Goal: Complete application form: Complete application form

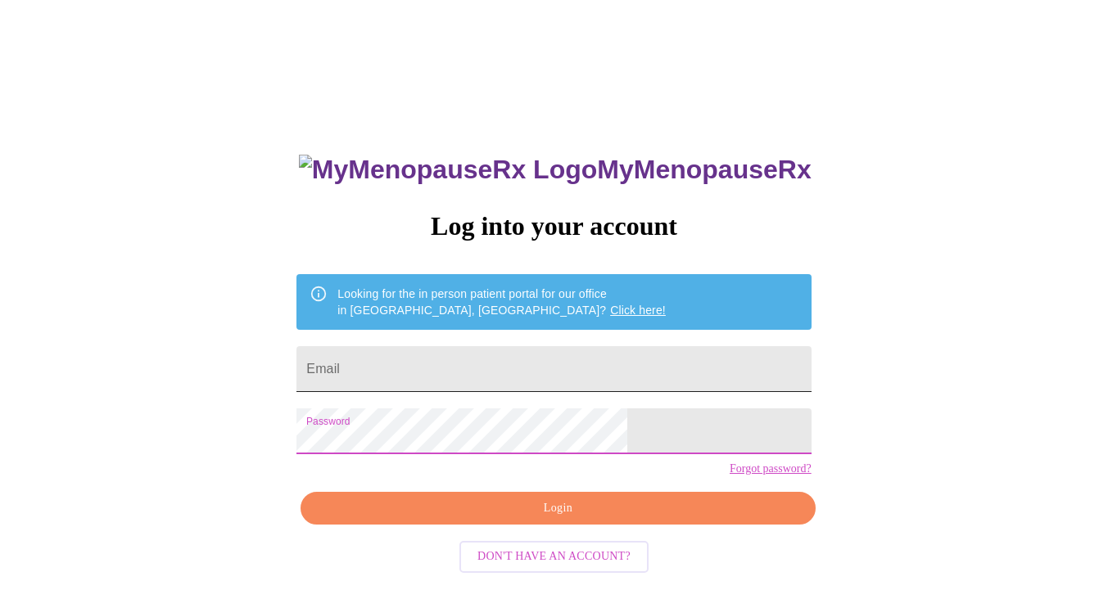
click at [469, 365] on input "Email" at bounding box center [553, 369] width 514 height 46
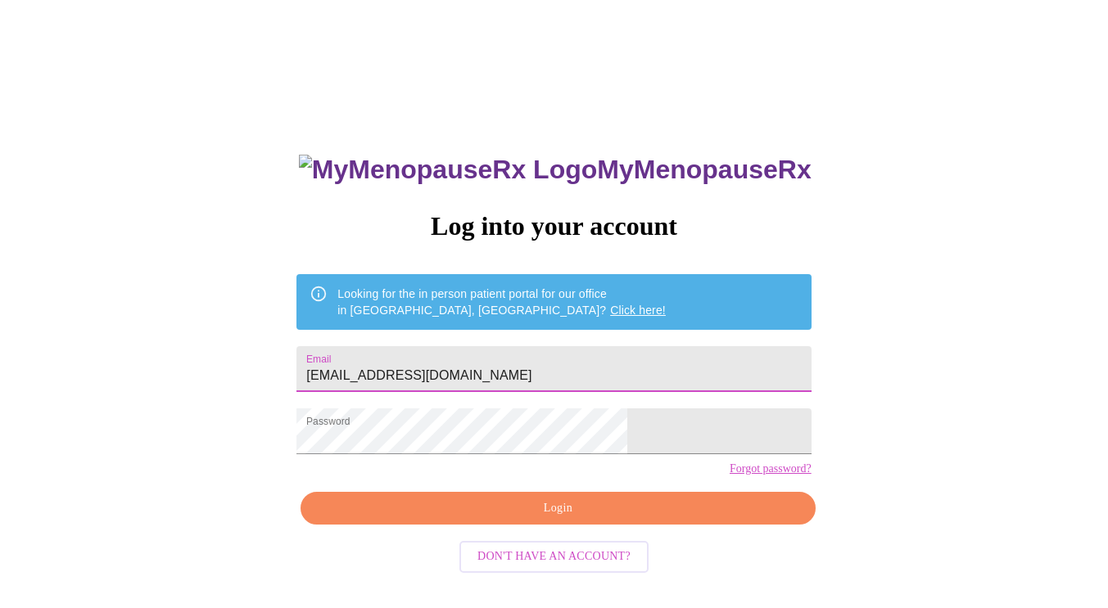
type input "[EMAIL_ADDRESS][DOMAIN_NAME]"
click at [552, 555] on div "MyMenopauseRx Log into your account Looking for the in person patient portal fo…" at bounding box center [553, 433] width 547 height 608
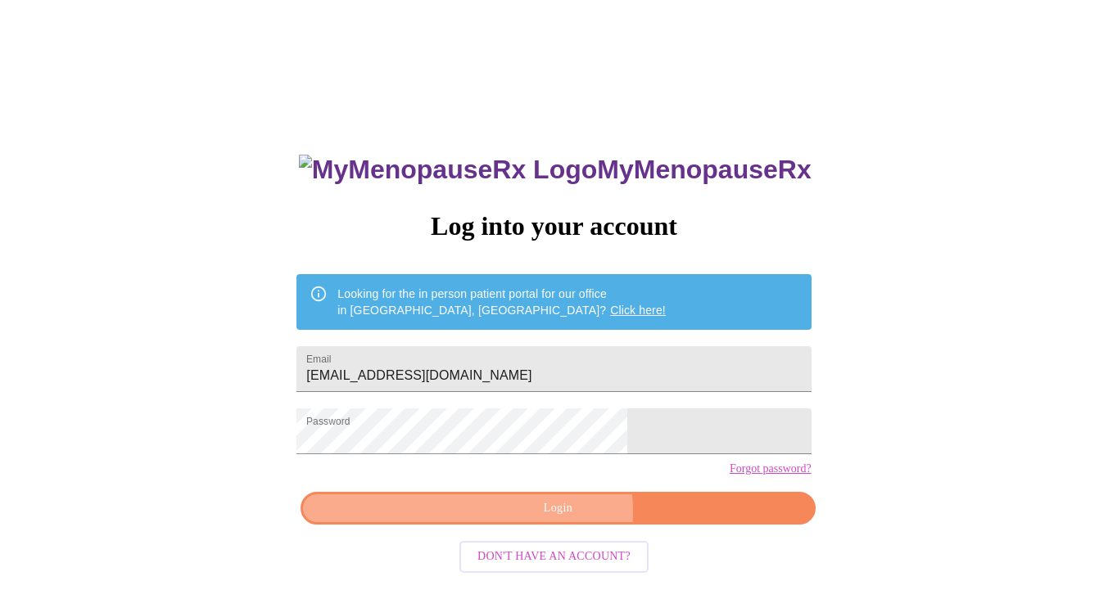
click at [554, 519] on span "Login" at bounding box center [557, 509] width 477 height 20
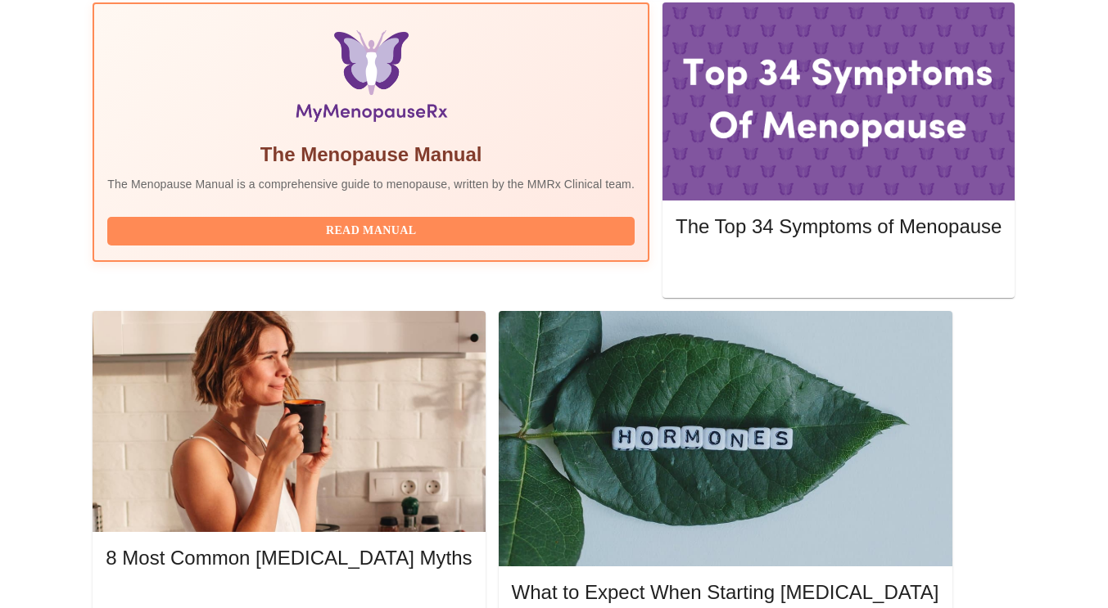
scroll to position [550, 0]
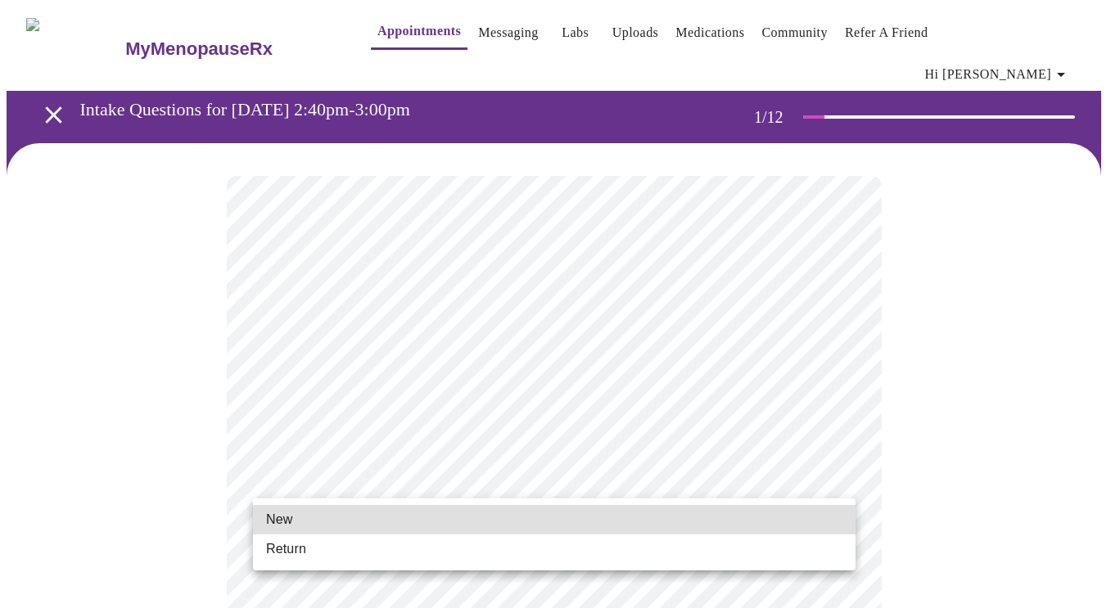
click at [504, 555] on li "Return" at bounding box center [554, 549] width 603 height 29
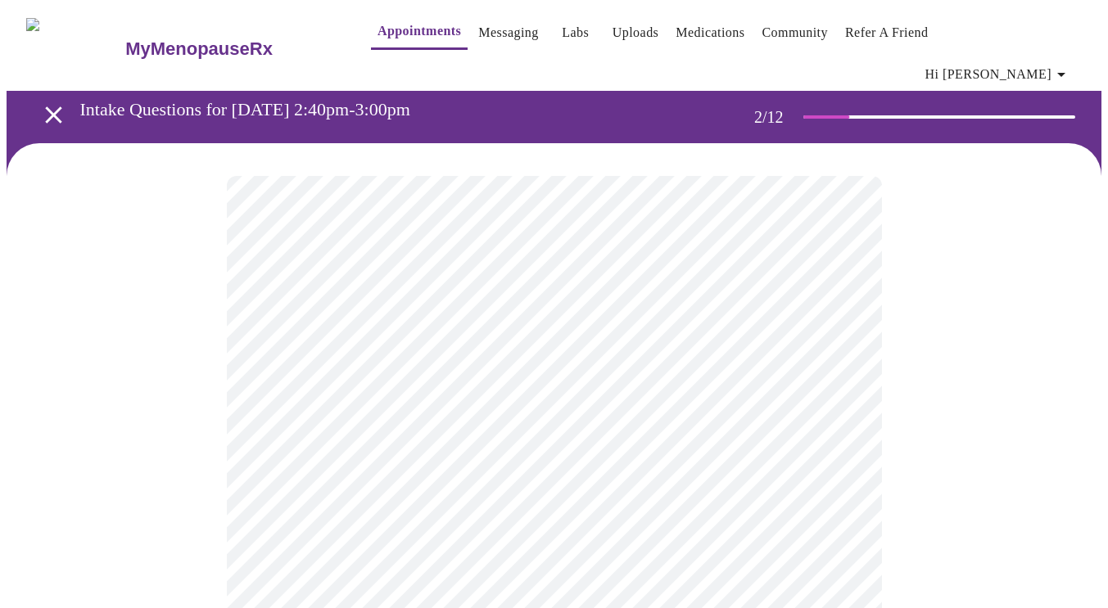
click at [748, 342] on body "MyMenopauseRx Appointments Messaging Labs Uploads Medications Community Refer a…" at bounding box center [554, 510] width 1095 height 1007
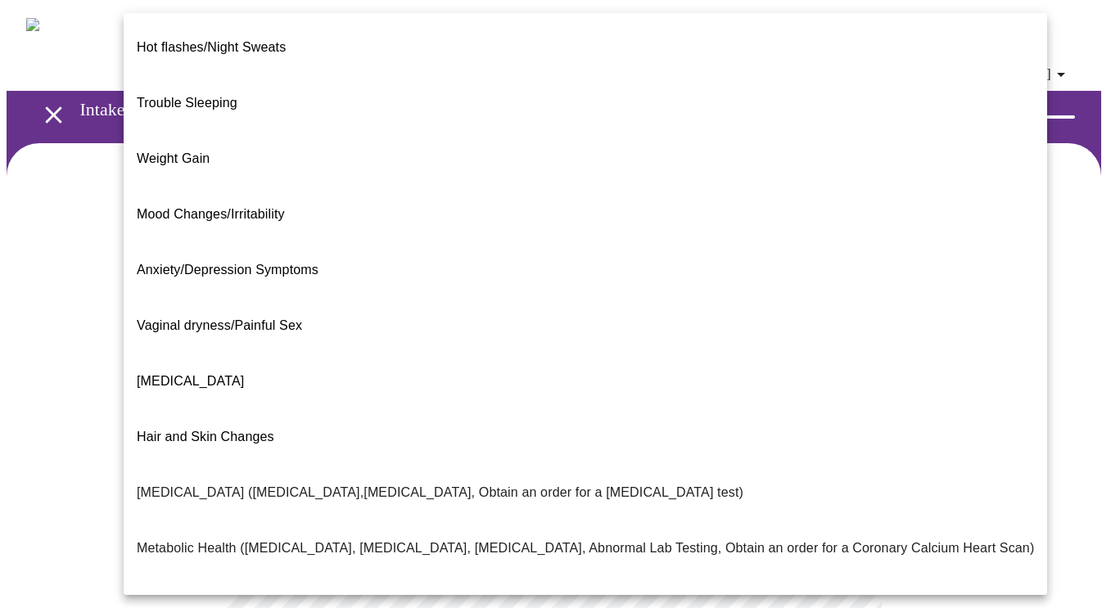
click at [239, 131] on li "Weight Gain" at bounding box center [586, 159] width 924 height 56
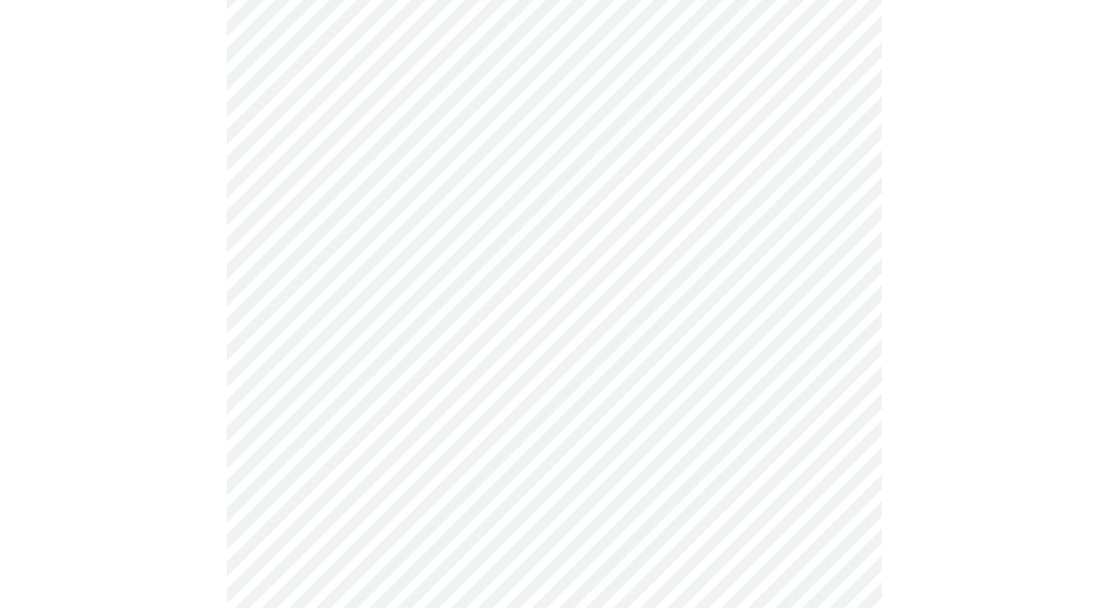
scroll to position [210, 0]
click at [678, 296] on body "MyMenopauseRx Appointments Messaging Labs Uploads Medications Community Refer a…" at bounding box center [554, 294] width 1095 height 997
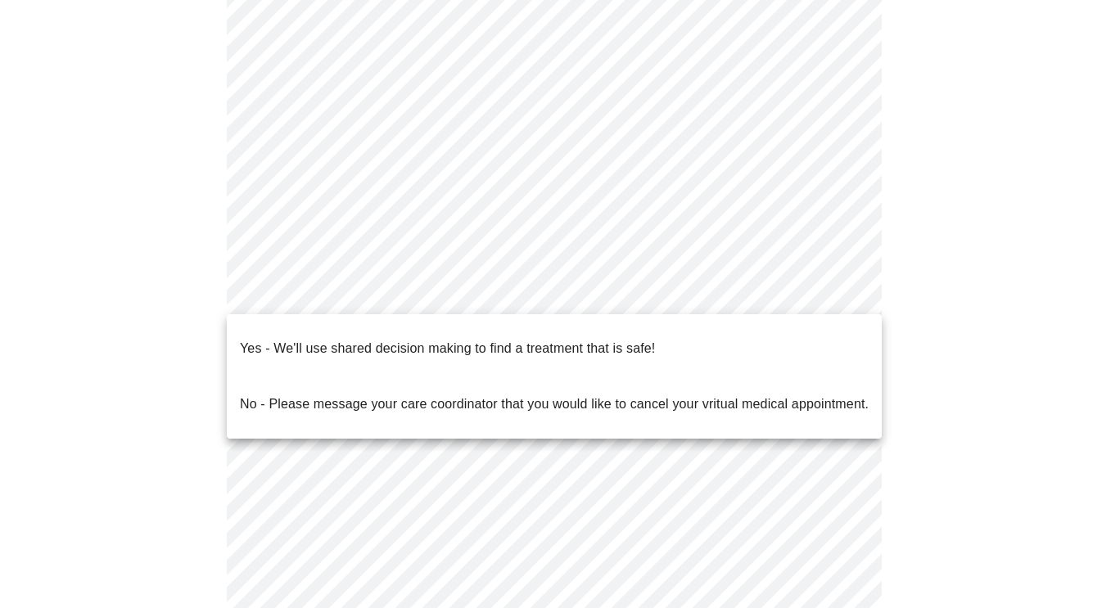
click at [591, 339] on p "Yes - We'll use shared decision making to find a treatment that is safe!" at bounding box center [447, 349] width 415 height 20
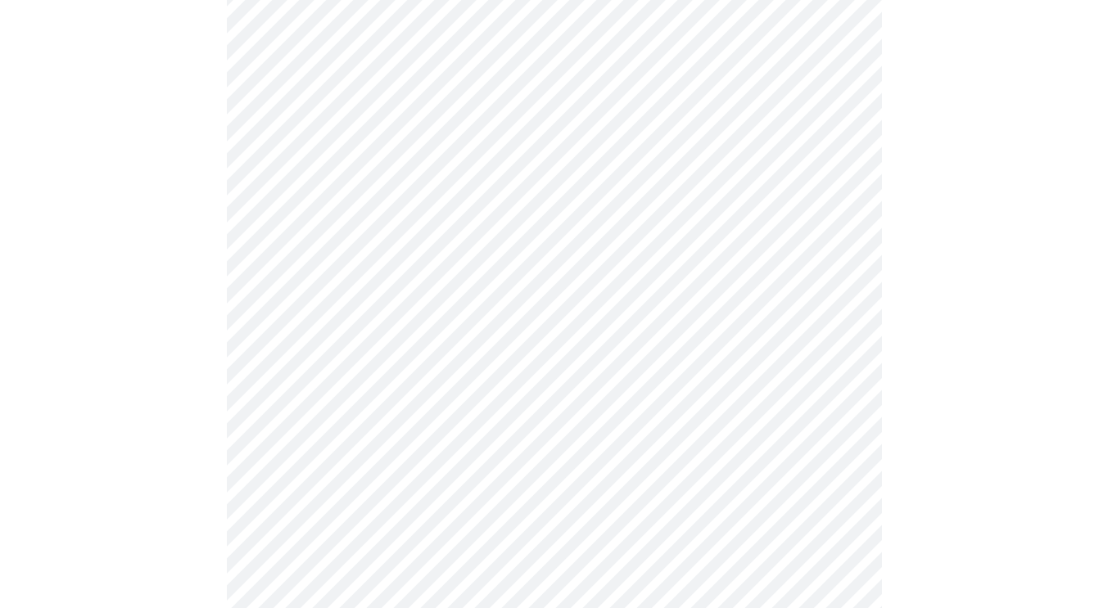
scroll to position [0, 0]
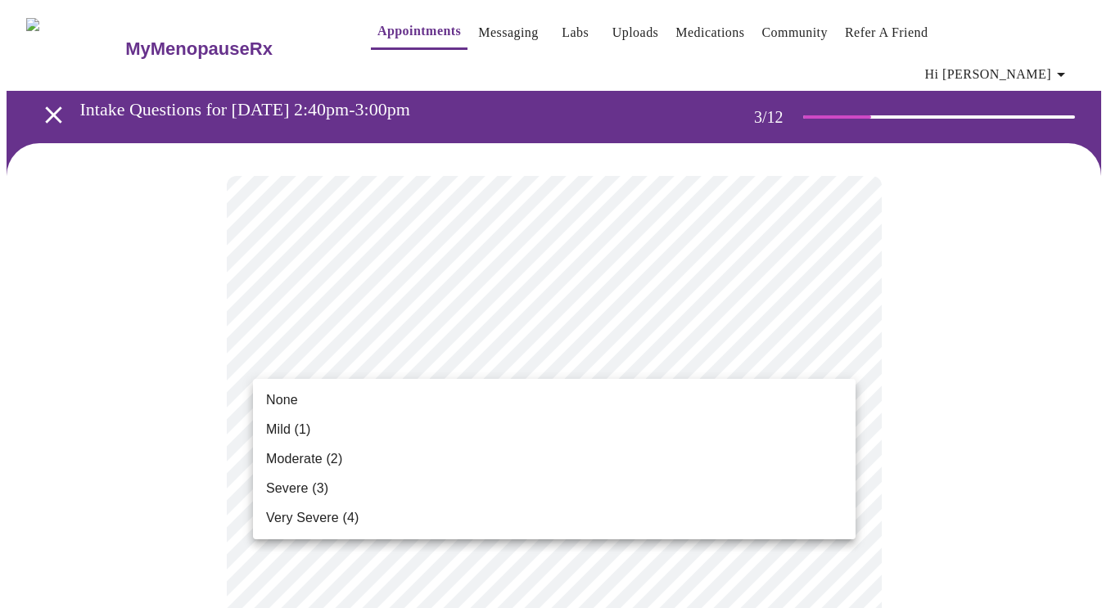
click at [528, 424] on li "Mild (1)" at bounding box center [554, 429] width 603 height 29
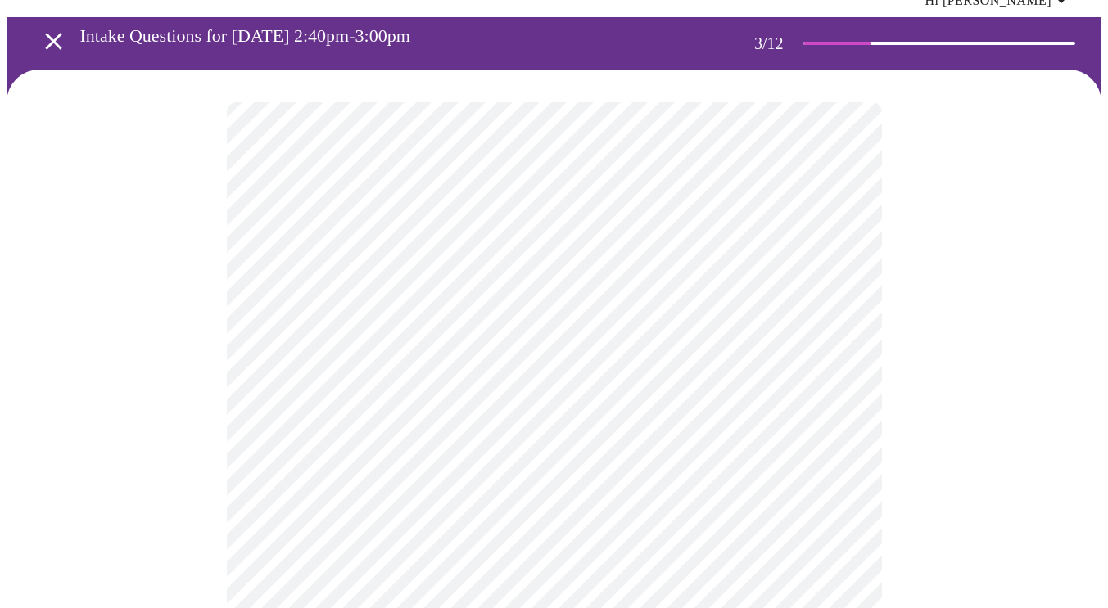
scroll to position [83, 0]
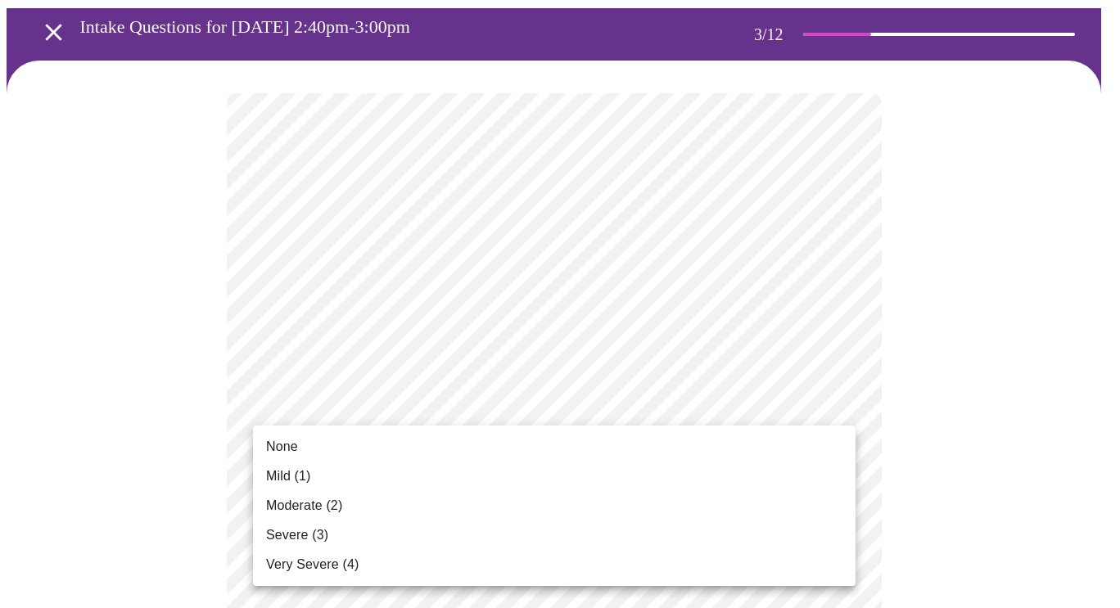
click at [536, 451] on li "None" at bounding box center [554, 446] width 603 height 29
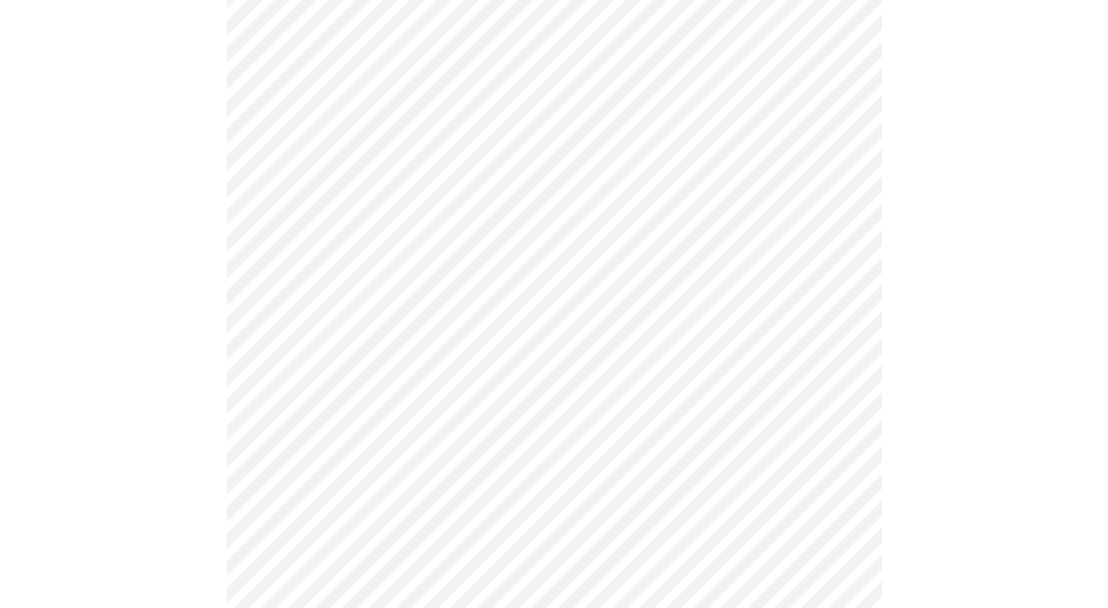
scroll to position [272, 0]
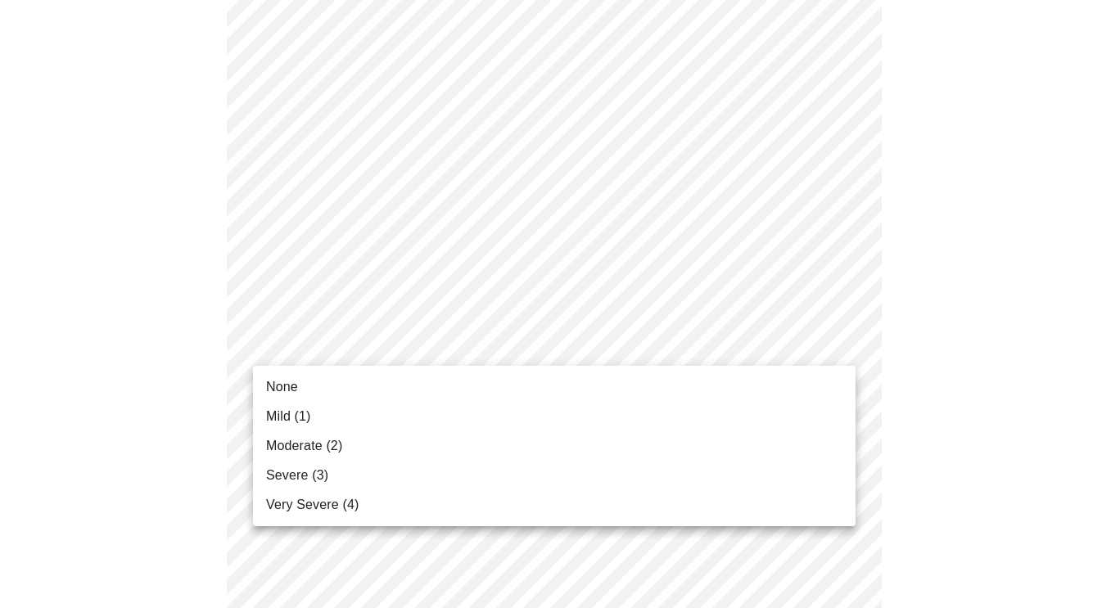
click at [403, 445] on li "Moderate (2)" at bounding box center [554, 446] width 603 height 29
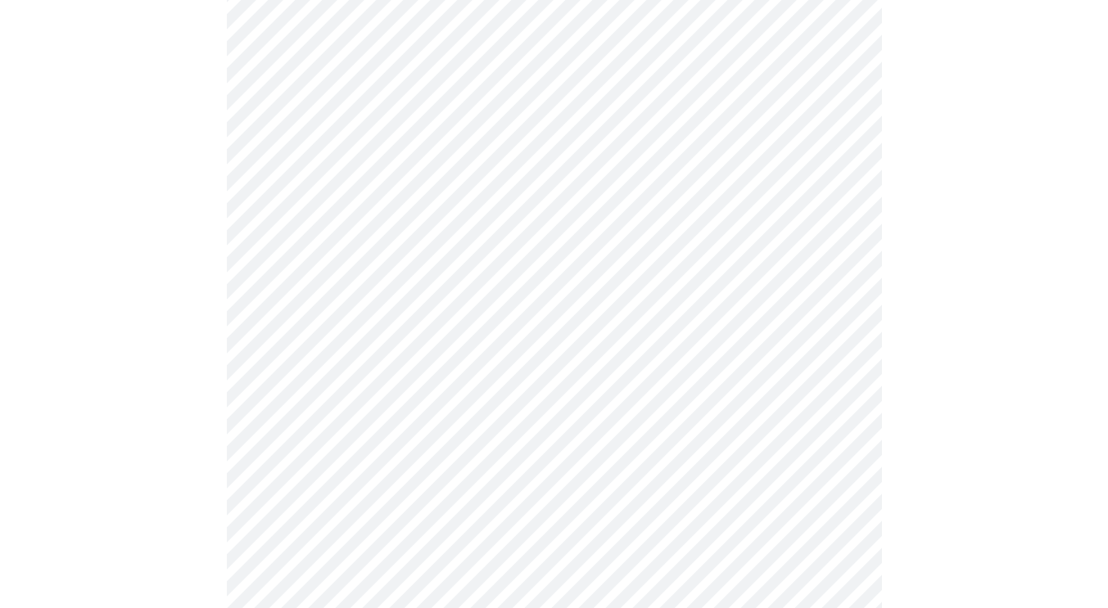
scroll to position [405, 0]
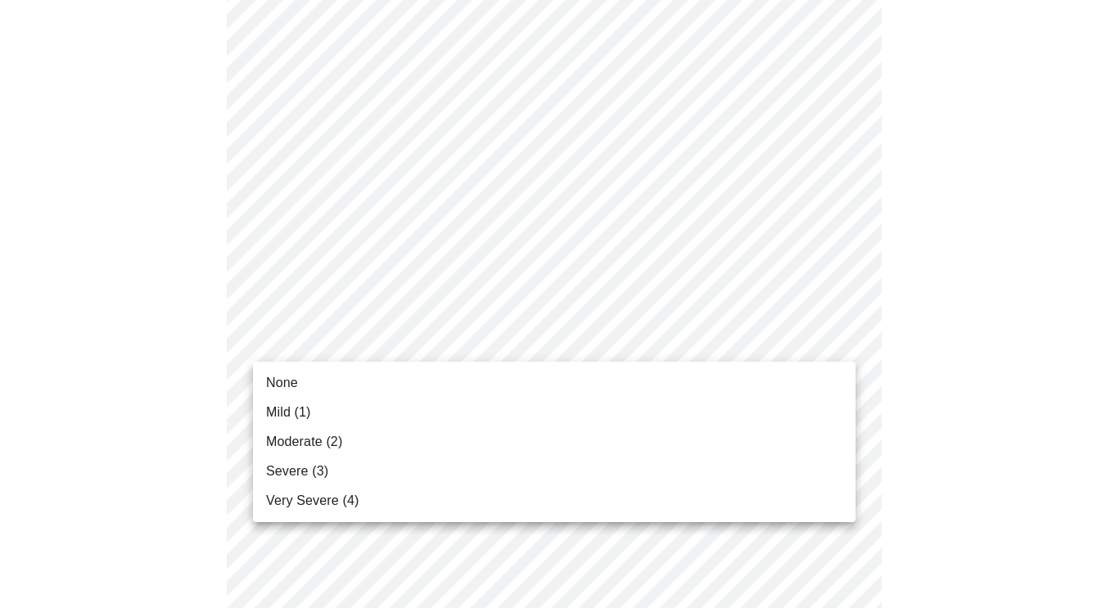
click at [395, 386] on li "None" at bounding box center [554, 382] width 603 height 29
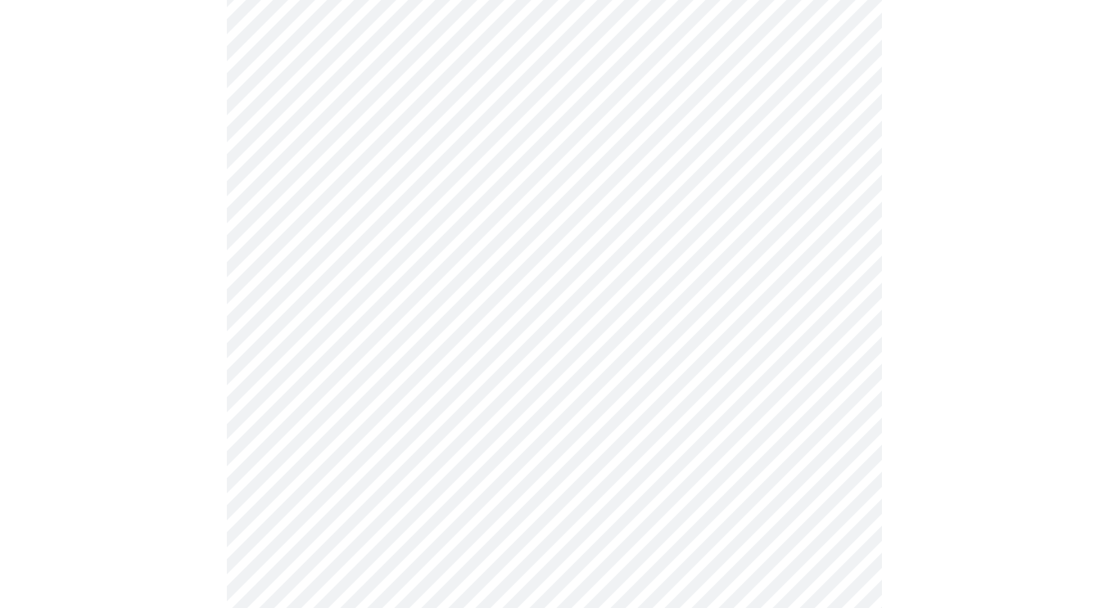
scroll to position [552, 0]
click at [691, 304] on body "MyMenopauseRx Appointments Messaging Labs Uploads Medications Community Refer a…" at bounding box center [554, 509] width 1095 height 2109
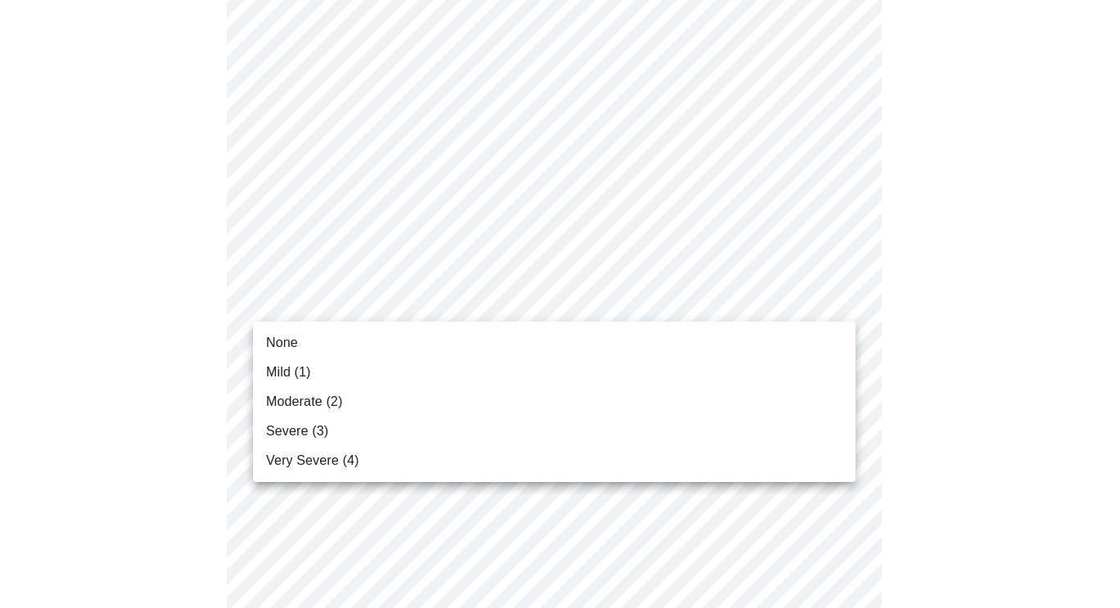
click at [481, 350] on li "None" at bounding box center [554, 342] width 603 height 29
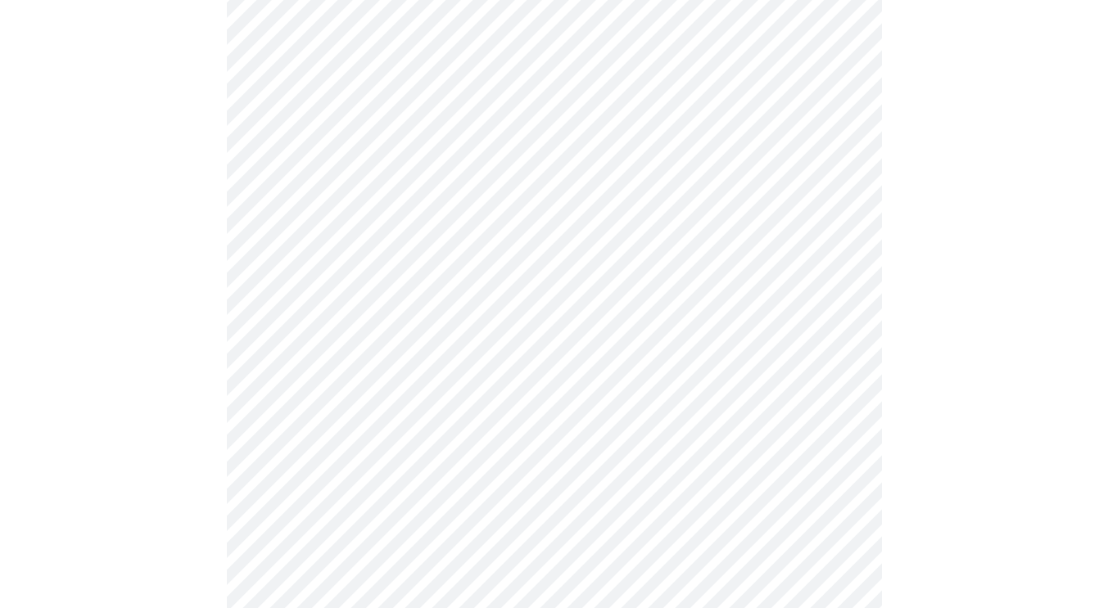
click at [612, 400] on body "MyMenopauseRx Appointments Messaging Labs Uploads Medications Community Refer a…" at bounding box center [554, 498] width 1095 height 2086
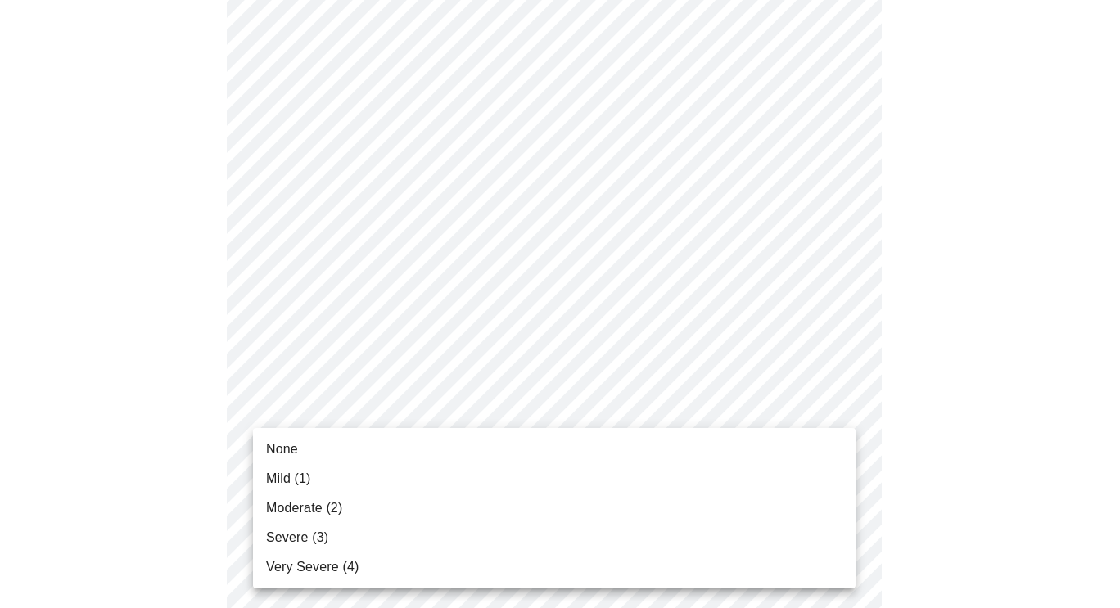
click at [420, 452] on li "None" at bounding box center [554, 449] width 603 height 29
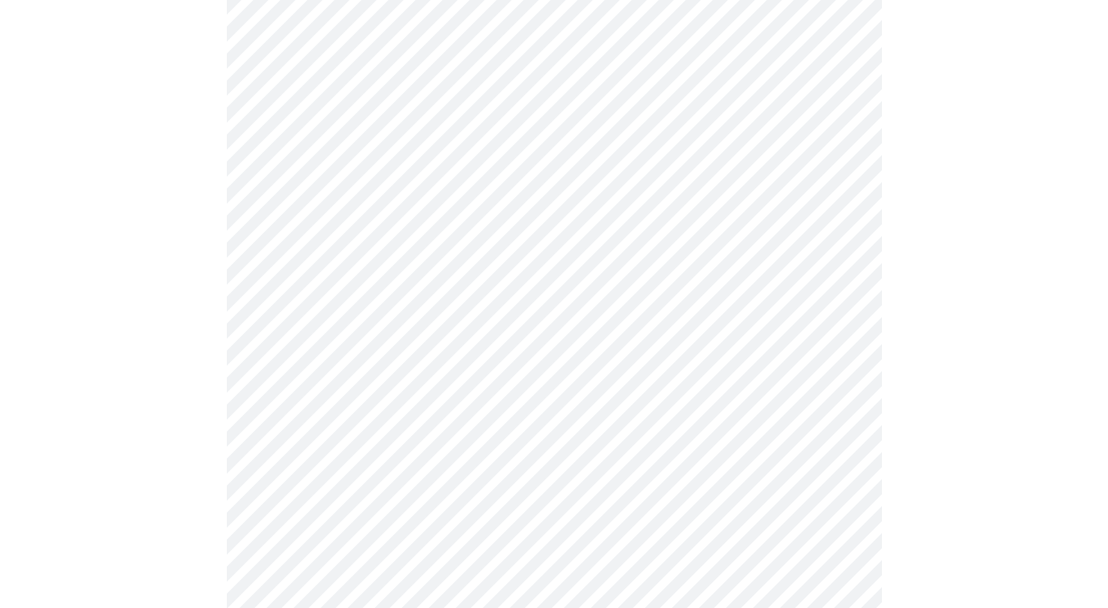
scroll to position [748, 0]
click at [597, 346] on body "MyMenopauseRx Appointments Messaging Labs Uploads Medications Community Refer a…" at bounding box center [554, 289] width 1095 height 2063
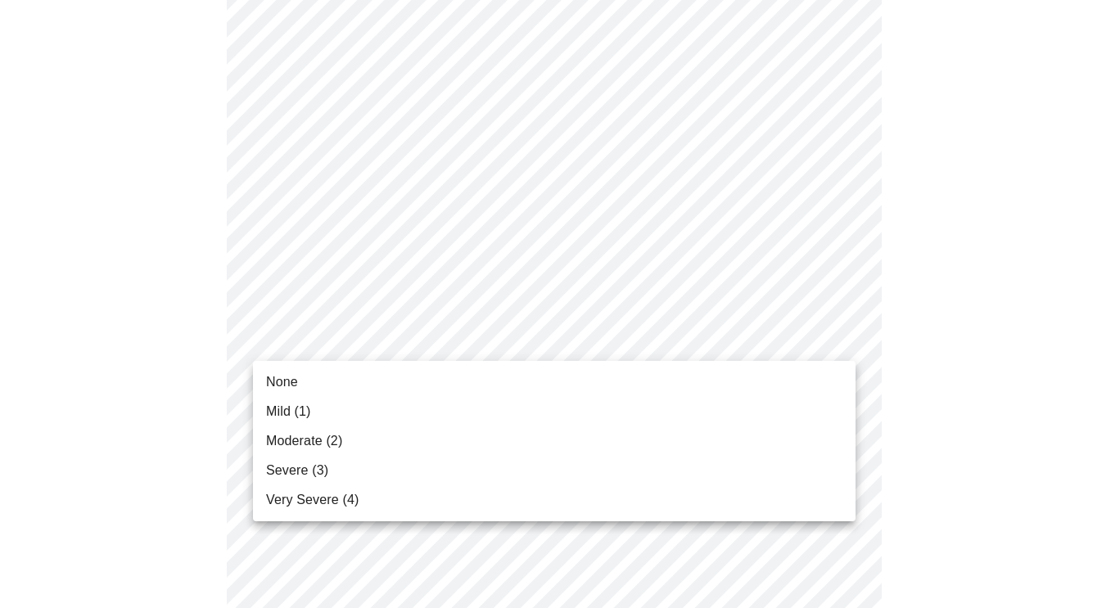
click at [390, 381] on li "None" at bounding box center [554, 382] width 603 height 29
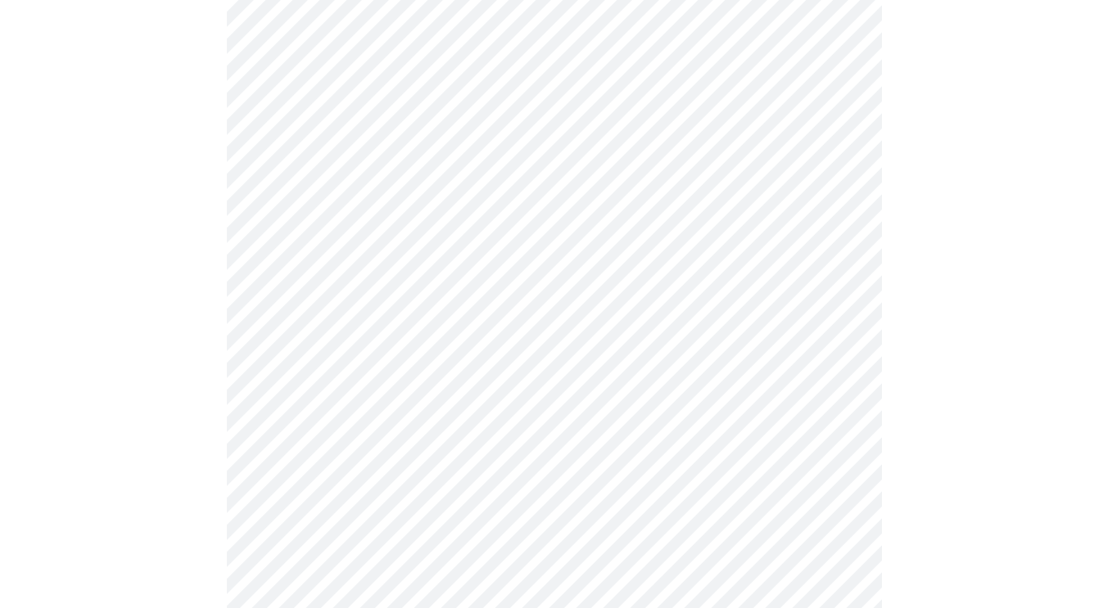
scroll to position [868, 0]
click at [605, 359] on body "MyMenopauseRx Appointments Messaging Labs Uploads Medications Community Refer a…" at bounding box center [554, 159] width 1095 height 2041
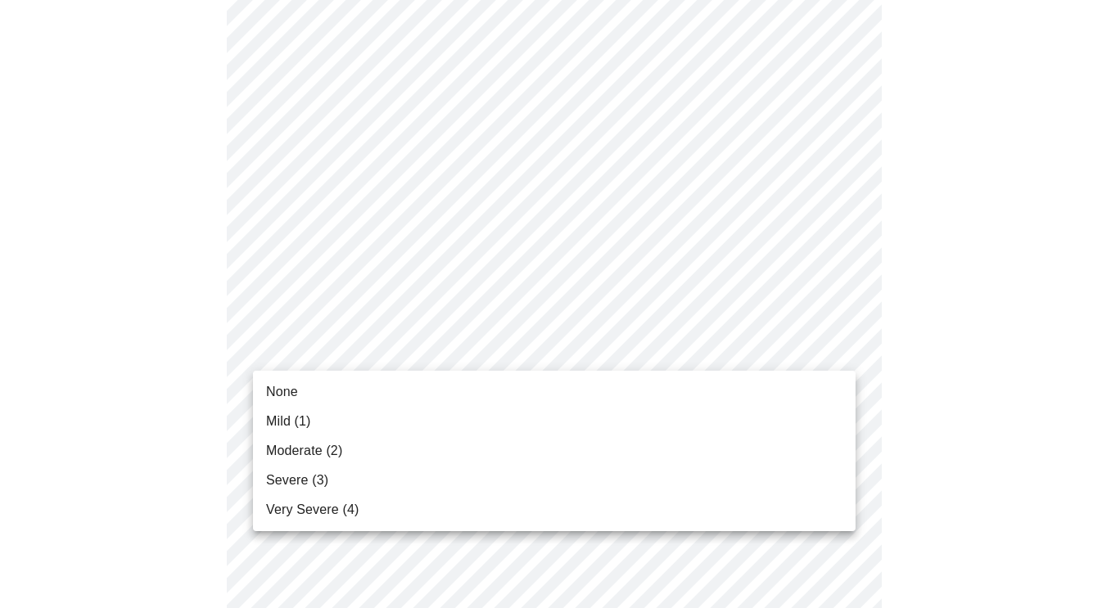
click at [482, 397] on li "None" at bounding box center [554, 391] width 603 height 29
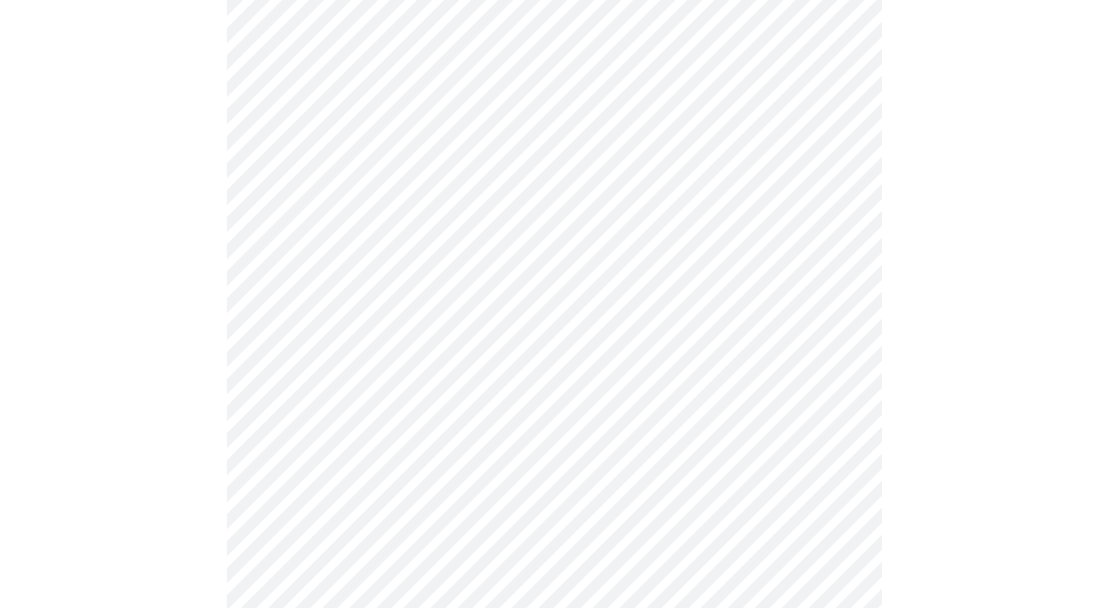
scroll to position [995, 0]
click at [634, 367] on body "MyMenopauseRx Appointments Messaging Labs Uploads Medications Community Refer a…" at bounding box center [554, 21] width 1095 height 2018
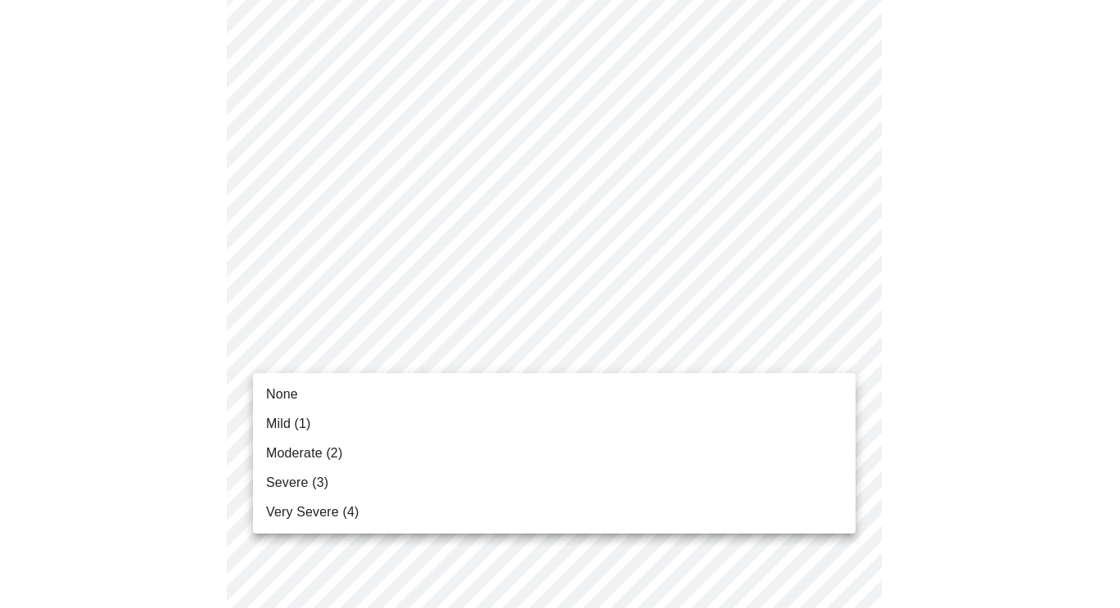
click at [448, 391] on li "None" at bounding box center [554, 394] width 603 height 29
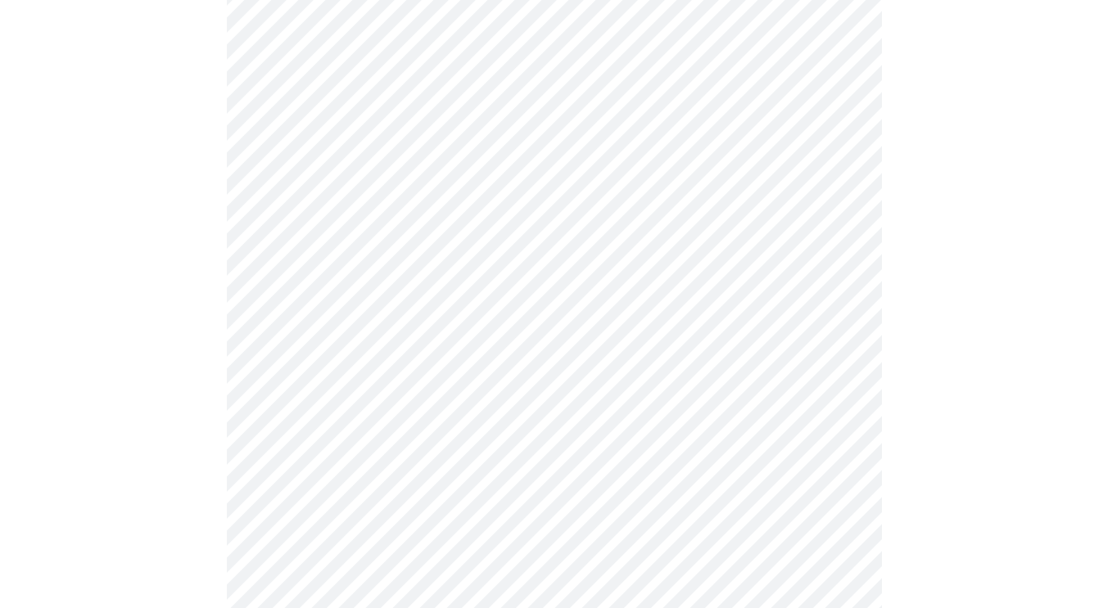
scroll to position [1132, 0]
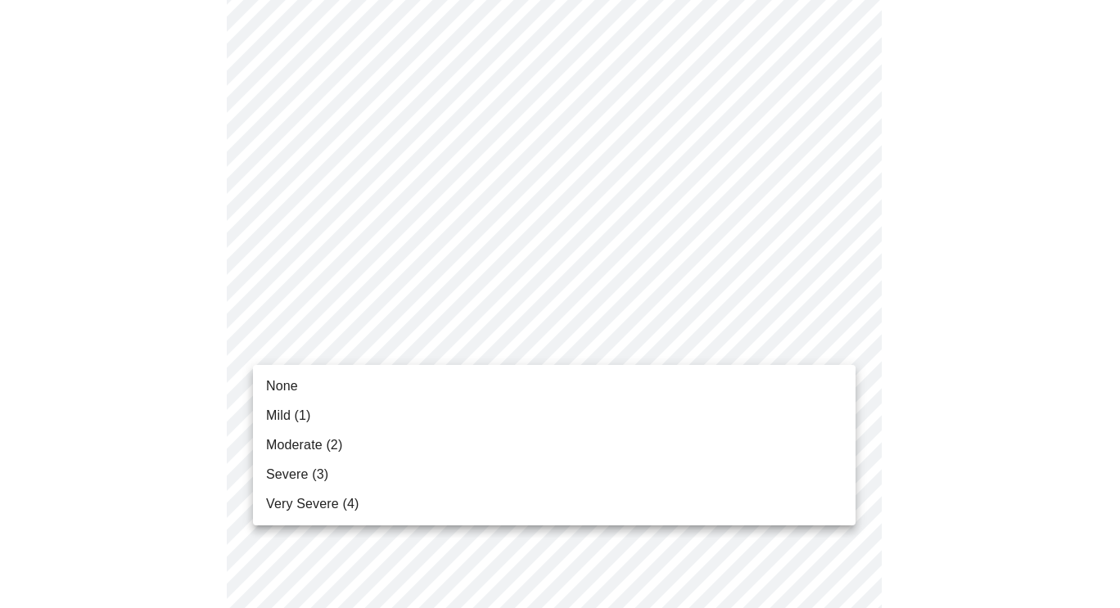
click at [415, 390] on li "None" at bounding box center [554, 386] width 603 height 29
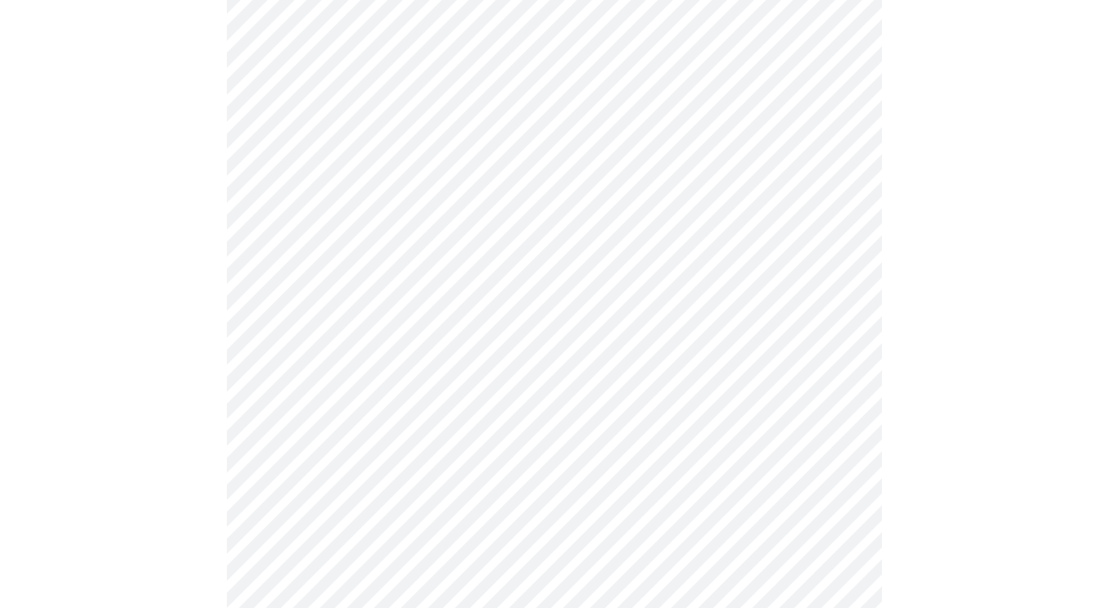
scroll to position [1264, 0]
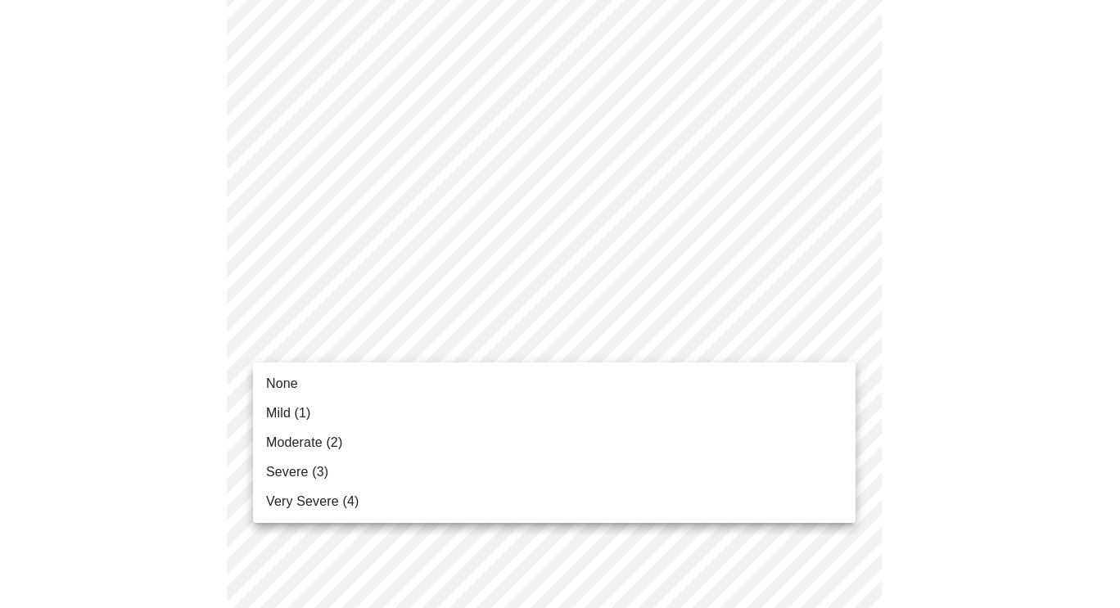
click at [413, 383] on li "None" at bounding box center [554, 383] width 603 height 29
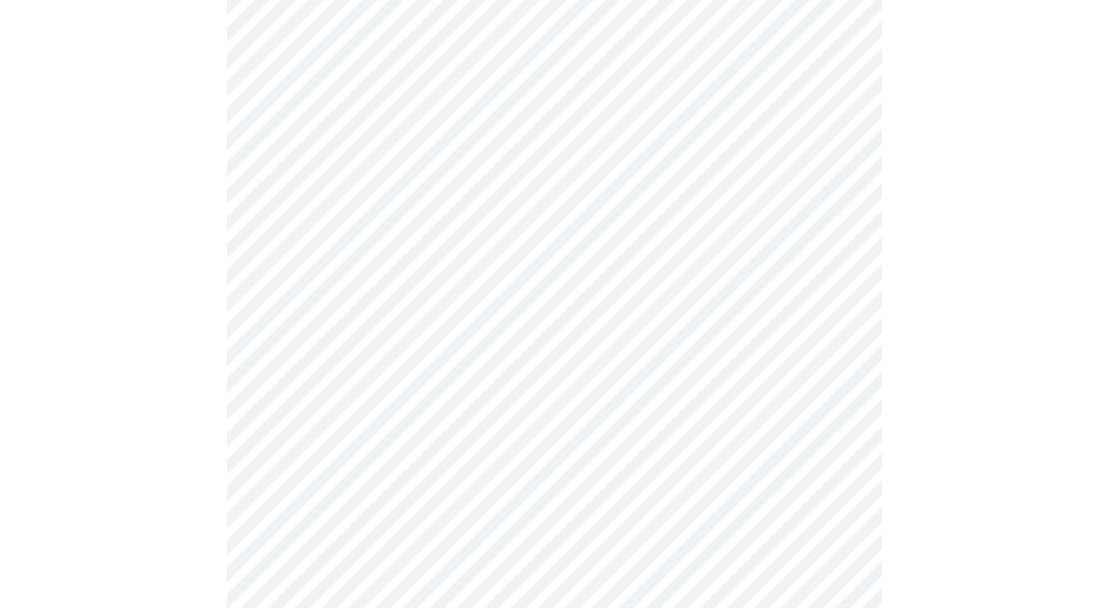
scroll to position [690, 0]
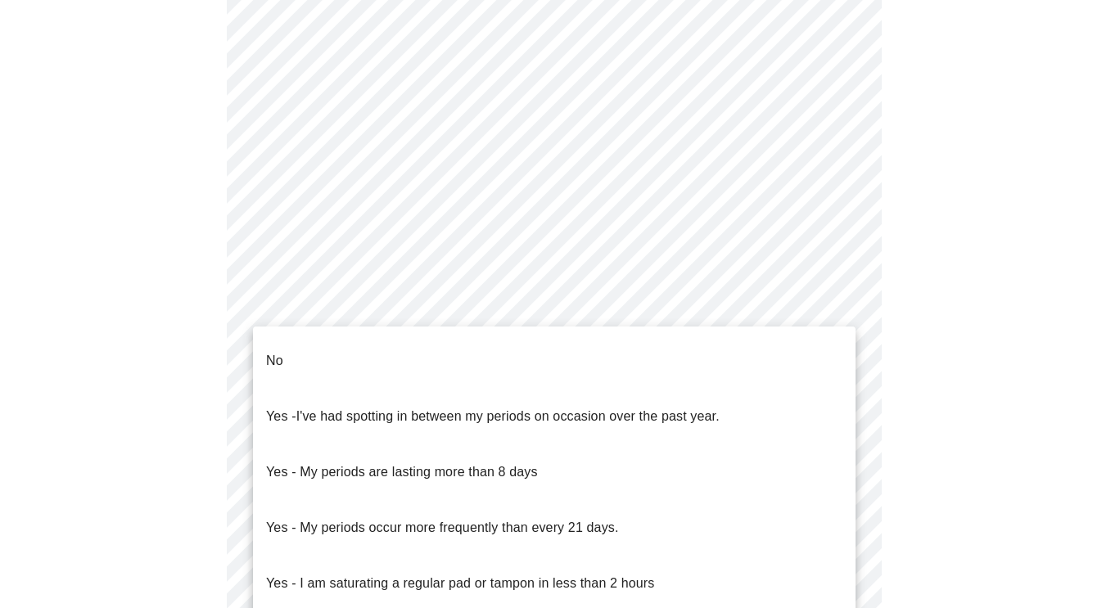
click at [536, 304] on body "MyMenopauseRx Appointments Messaging Labs Uploads Medications Community Refer a…" at bounding box center [560, 135] width 1107 height 1639
click at [482, 351] on li "No" at bounding box center [554, 361] width 603 height 56
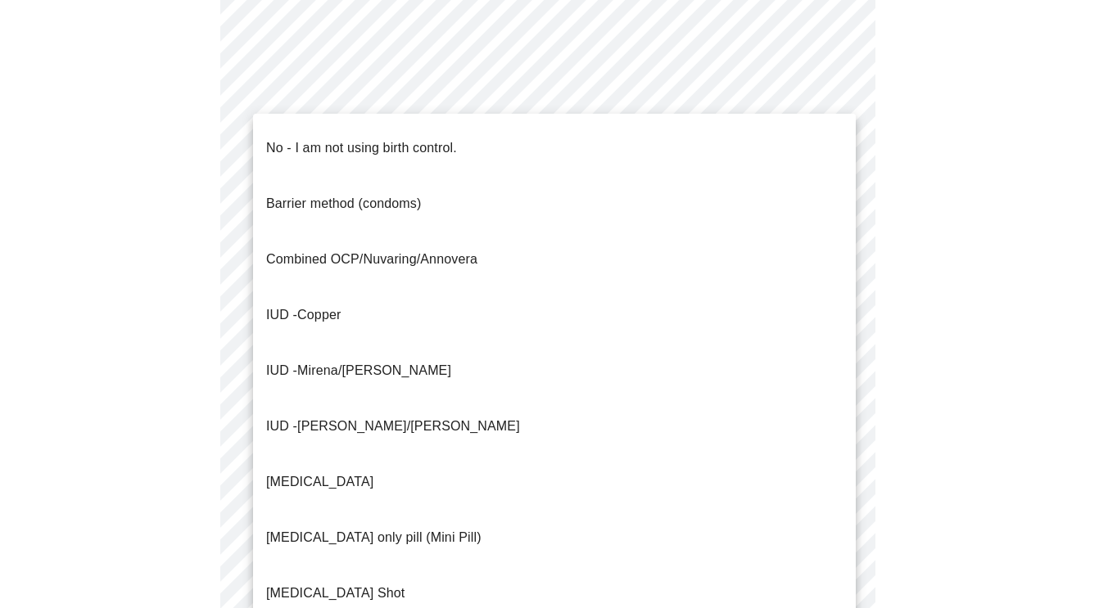
click at [414, 420] on body "MyMenopauseRx Appointments Messaging Labs Uploads Medications Community Refer a…" at bounding box center [554, 130] width 1095 height 1629
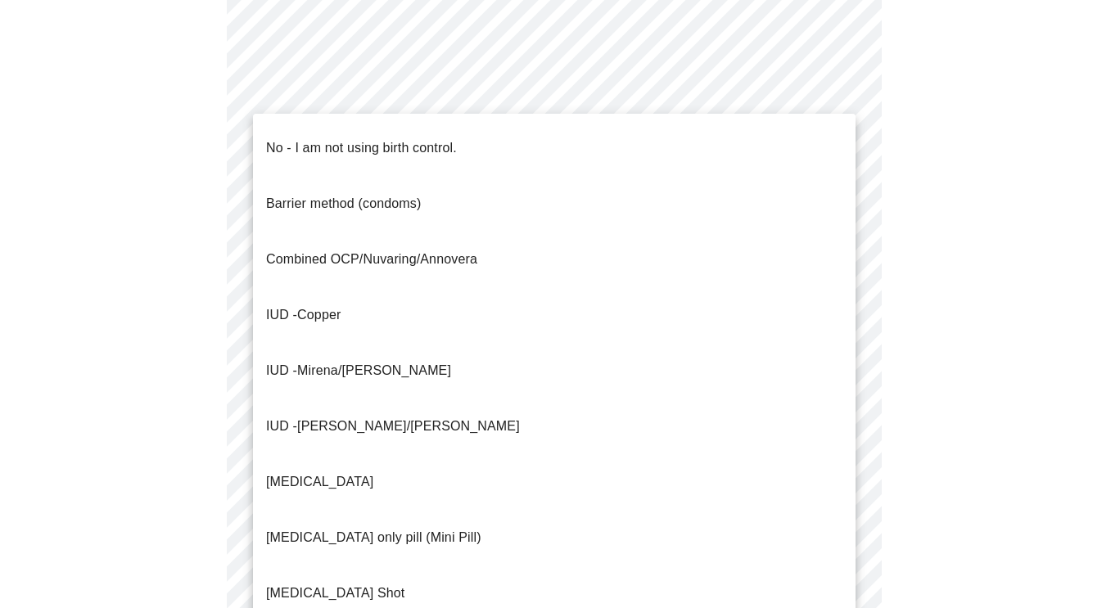
click at [376, 364] on span "Mirena/[PERSON_NAME]" at bounding box center [374, 371] width 154 height 14
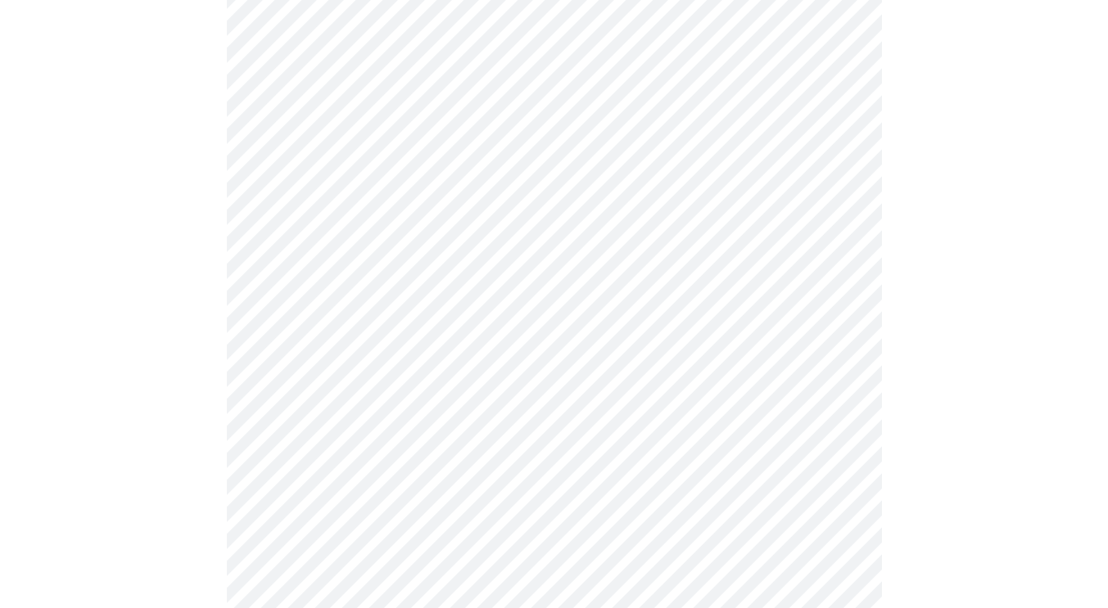
scroll to position [886, 0]
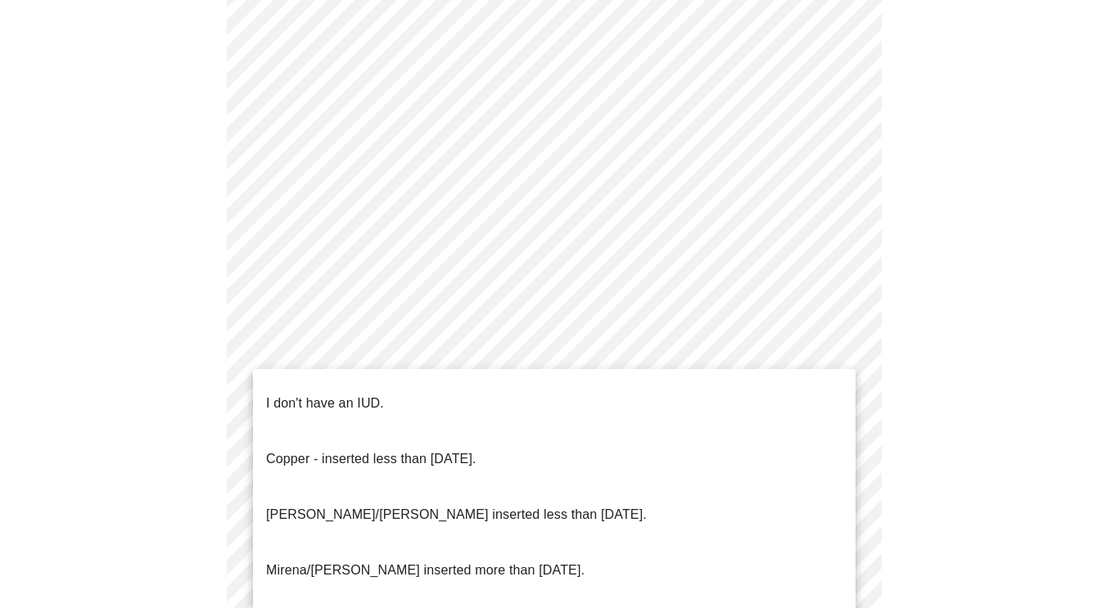
click at [492, 505] on p "[PERSON_NAME]/[PERSON_NAME] inserted less than [DATE]." at bounding box center [456, 515] width 381 height 20
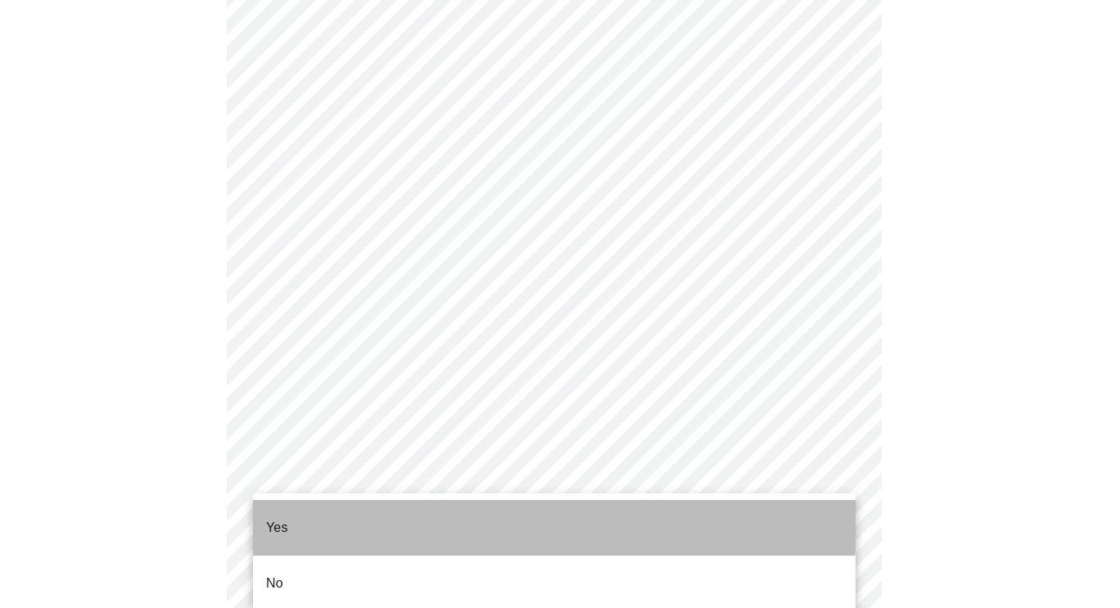
click at [414, 513] on li "Yes" at bounding box center [554, 528] width 603 height 56
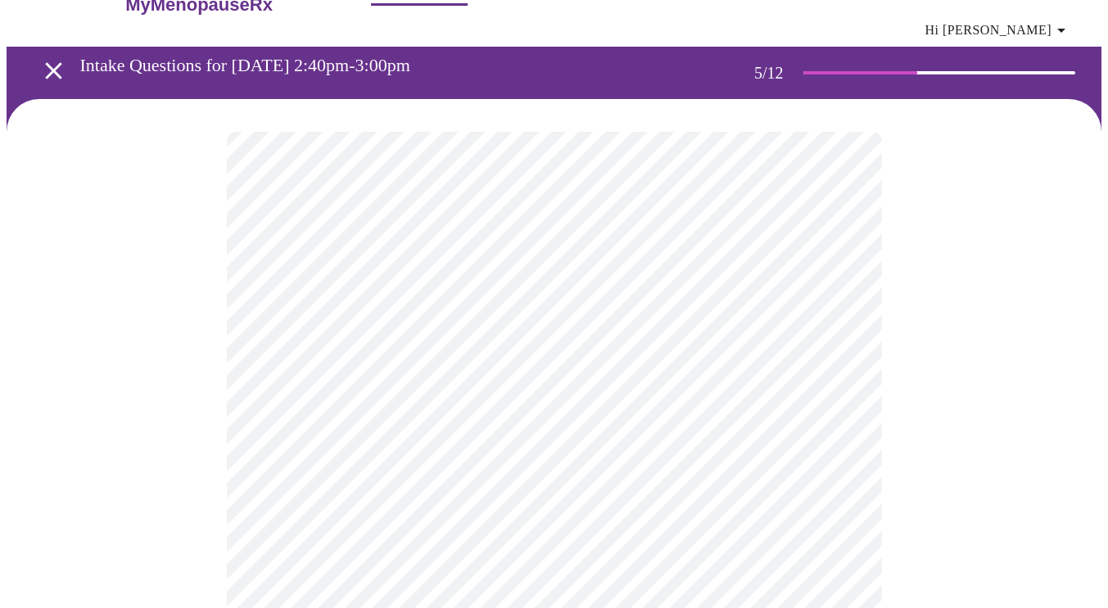
scroll to position [45, 0]
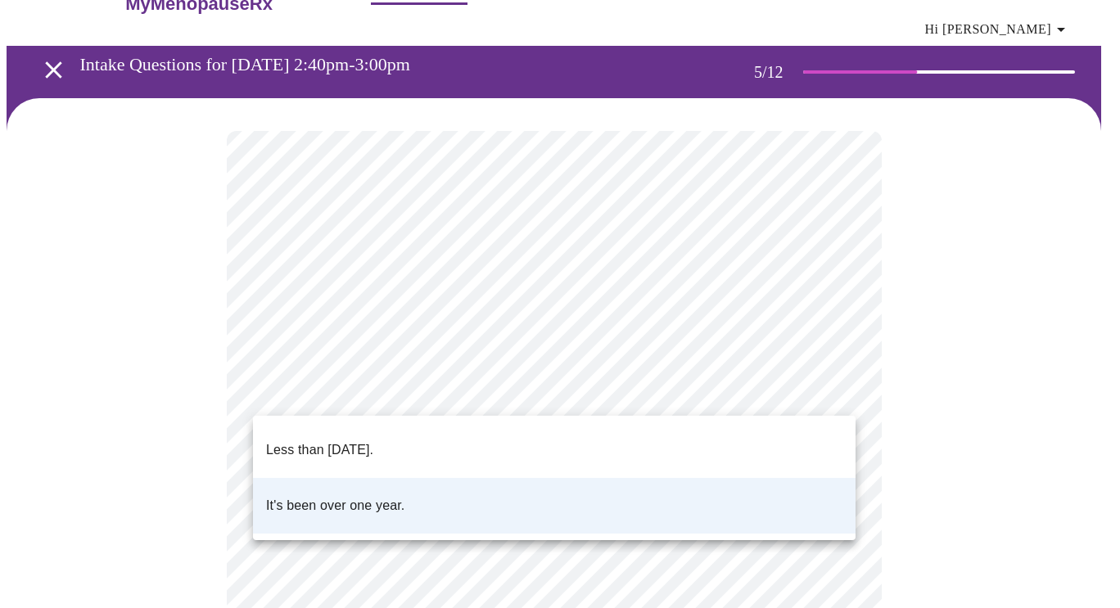
click at [435, 380] on body "MyMenopauseRx Appointments Messaging Labs Uploads Medications Community Refer a…" at bounding box center [560, 574] width 1107 height 1224
click at [373, 441] on p "Less than [DATE]." at bounding box center [319, 451] width 107 height 20
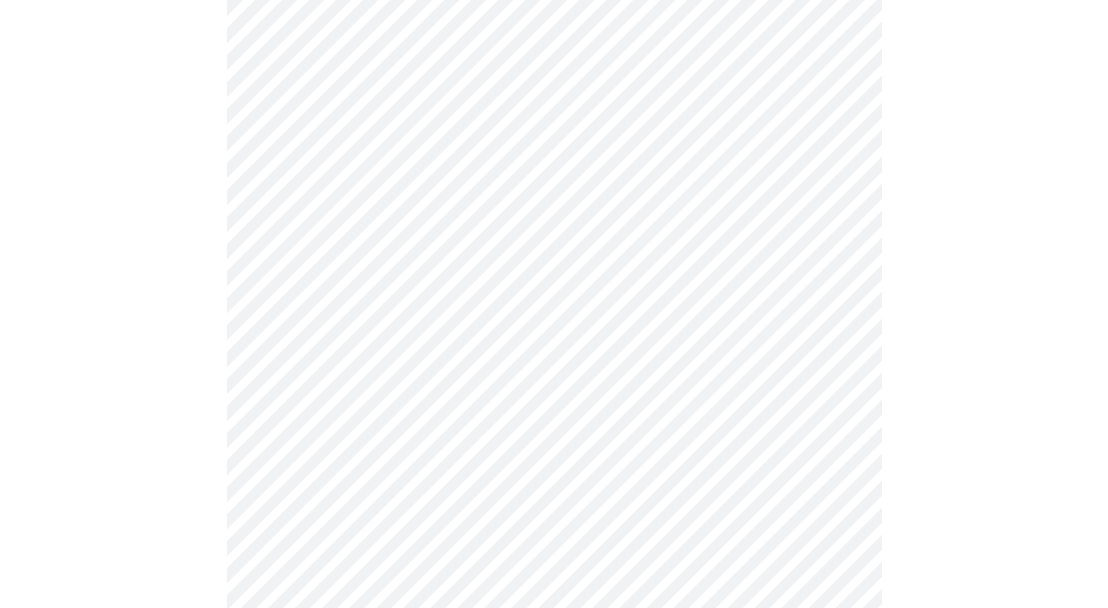
scroll to position [4282, 0]
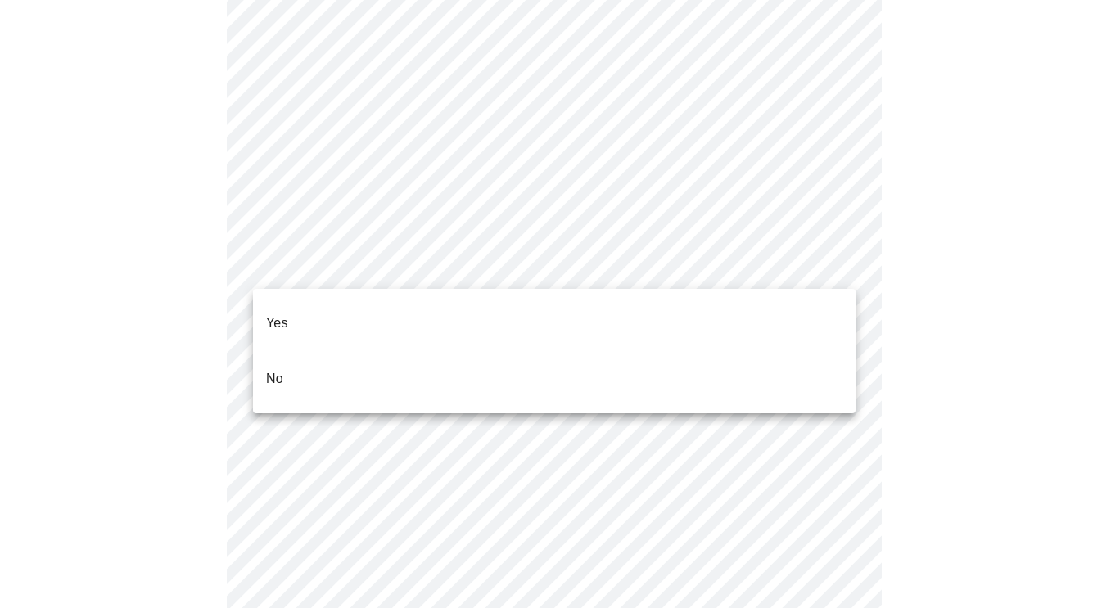
click at [389, 370] on li "No" at bounding box center [554, 379] width 603 height 56
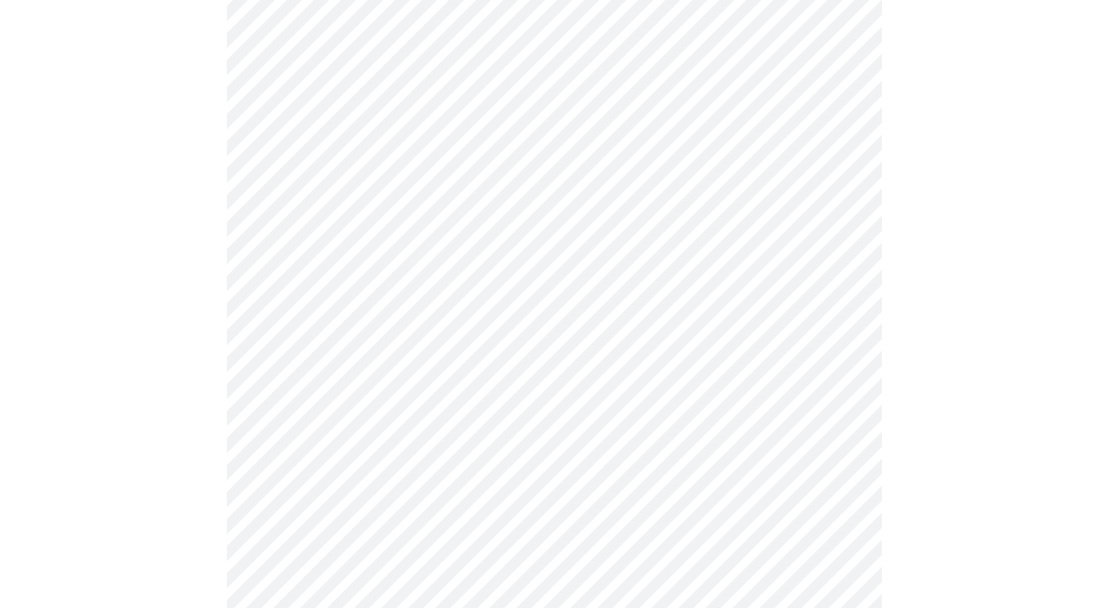
scroll to position [623, 0]
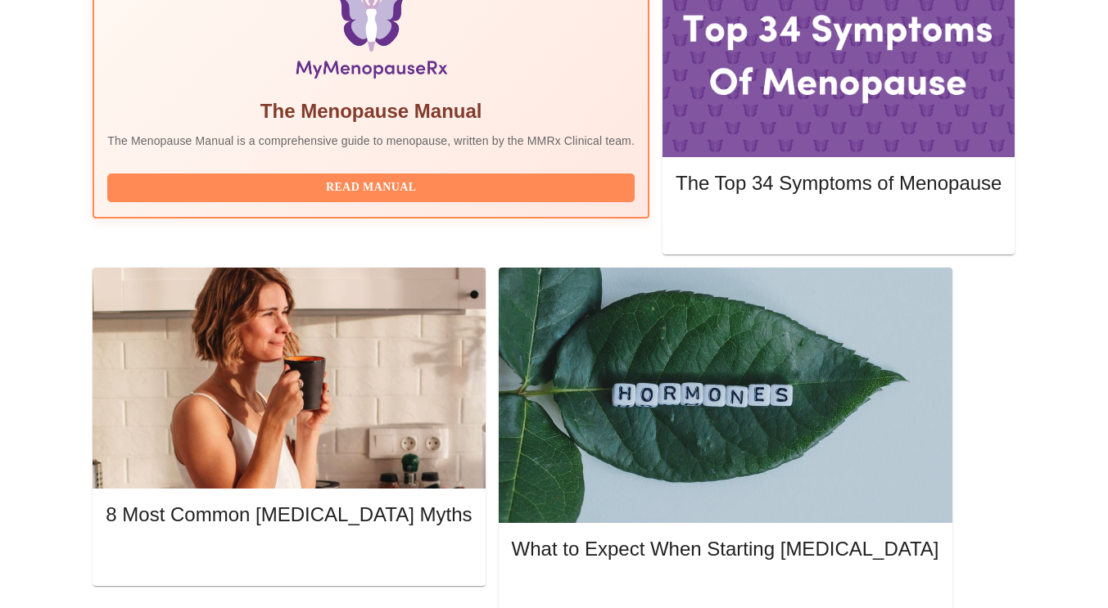
scroll to position [589, 0]
